Goal: Task Accomplishment & Management: Complete application form

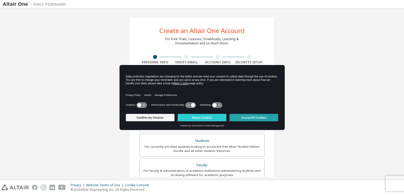
click at [269, 120] on button "Accept All Cookies" at bounding box center [254, 117] width 49 height 7
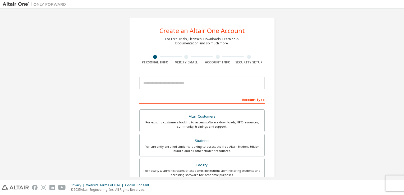
scroll to position [111, 0]
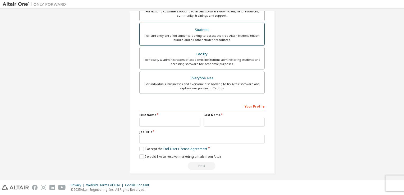
click at [225, 34] on div "For currently enrolled students looking to access the free Altair Student Editi…" at bounding box center [202, 38] width 119 height 8
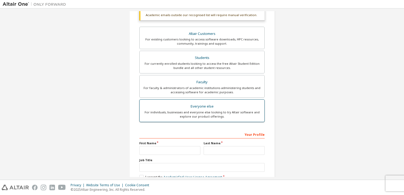
scroll to position [96, 0]
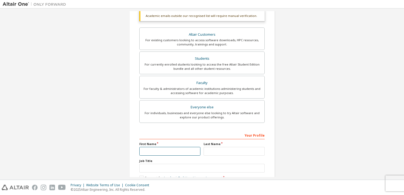
click at [192, 151] on input "text" at bounding box center [169, 151] width 61 height 9
type input "*"
type input "*****"
click at [205, 149] on input "text" at bounding box center [234, 151] width 61 height 9
type input "*****"
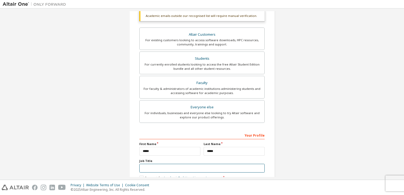
click at [198, 168] on input "text" at bounding box center [201, 168] width 125 height 9
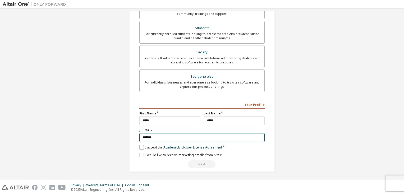
type input "*******"
click at [140, 146] on label "I accept the Academic End-User License Agreement" at bounding box center [180, 147] width 83 height 4
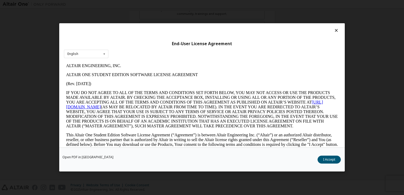
scroll to position [0, 0]
click at [336, 159] on button "I Accept" at bounding box center [329, 160] width 23 height 8
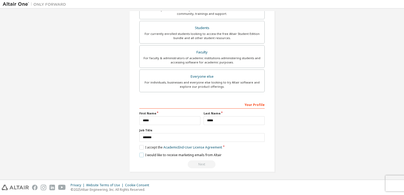
click at [140, 153] on label "I would like to receive marketing emails from Altair" at bounding box center [180, 155] width 82 height 4
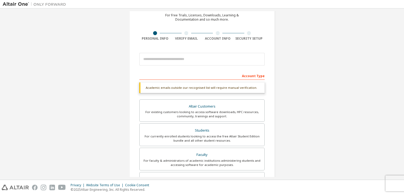
scroll to position [23, 0]
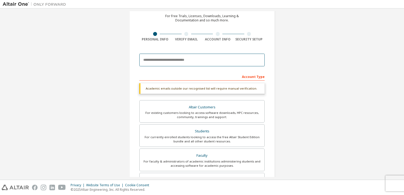
click at [189, 57] on input "email" at bounding box center [201, 60] width 125 height 13
